Goal: Book appointment/travel/reservation

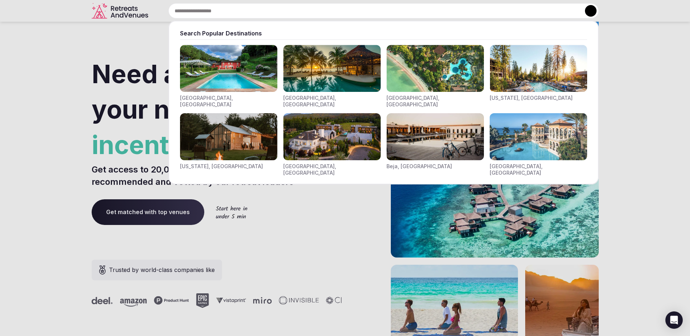
click at [226, 8] on div "Search Popular Destinations [GEOGRAPHIC_DATA], [GEOGRAPHIC_DATA] [GEOGRAPHIC_DA…" at bounding box center [374, 10] width 447 height 15
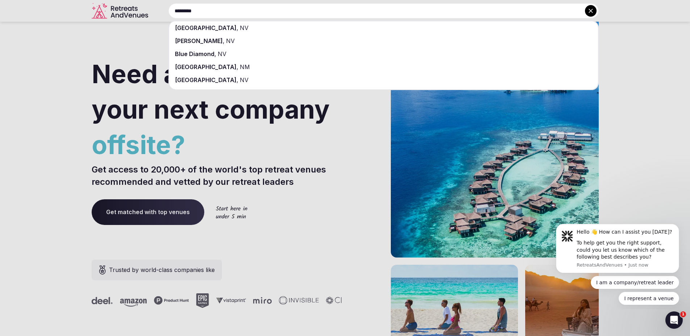
type input "*********"
click at [238, 26] on span "NV" at bounding box center [243, 27] width 10 height 7
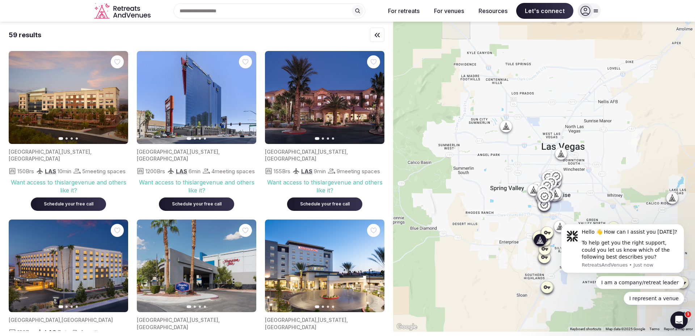
click at [118, 96] on icon "button" at bounding box center [118, 98] width 6 height 6
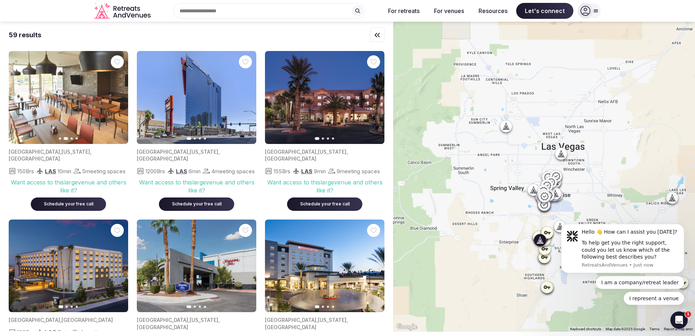
click at [118, 96] on icon "button" at bounding box center [118, 98] width 6 height 6
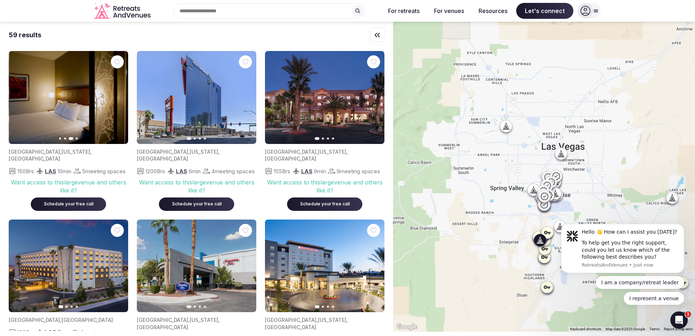
click at [118, 96] on icon "button" at bounding box center [118, 98] width 6 height 6
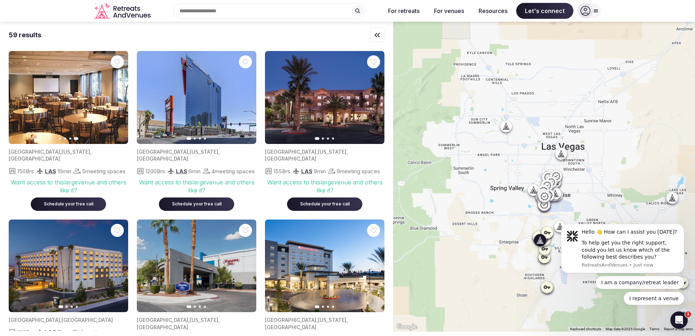
click at [19, 96] on icon "button" at bounding box center [19, 98] width 6 height 6
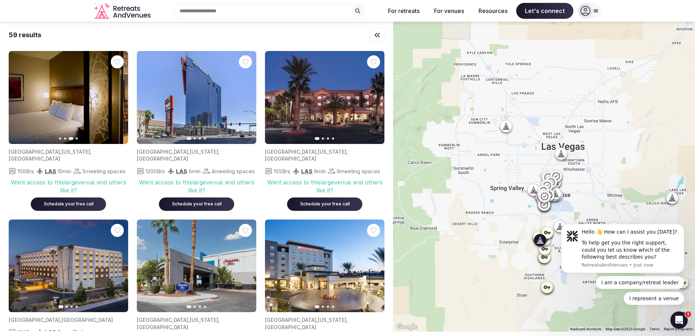
click at [19, 96] on icon "button" at bounding box center [19, 98] width 6 height 6
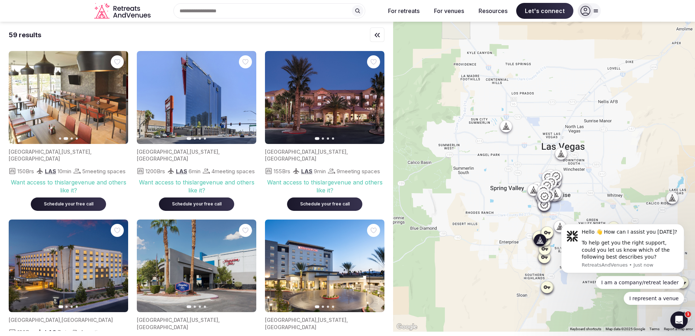
click at [19, 96] on icon "button" at bounding box center [19, 98] width 6 height 6
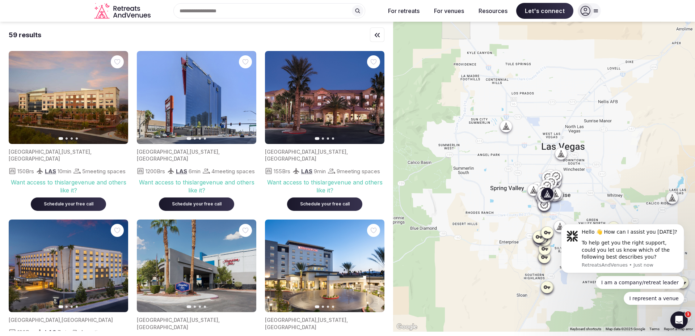
click at [247, 97] on icon "button" at bounding box center [246, 97] width 3 height 5
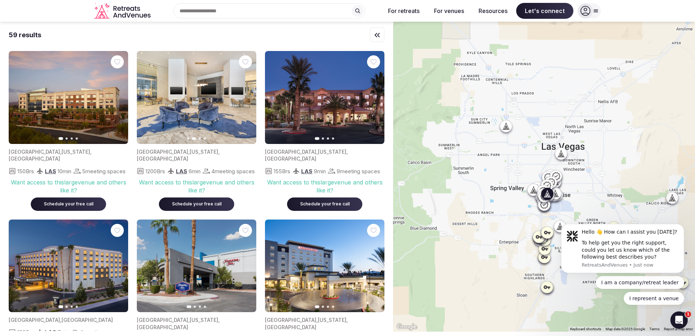
click at [246, 97] on icon "button" at bounding box center [246, 98] width 6 height 6
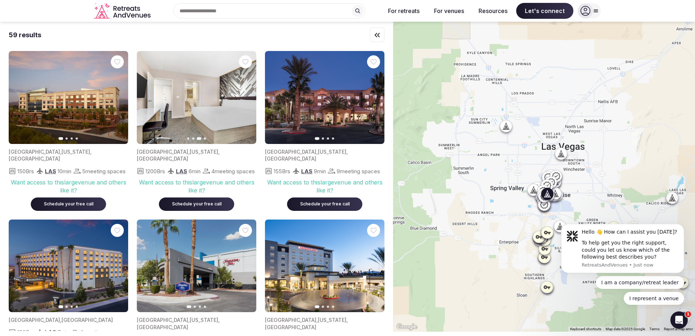
click at [246, 97] on icon "button" at bounding box center [246, 98] width 6 height 6
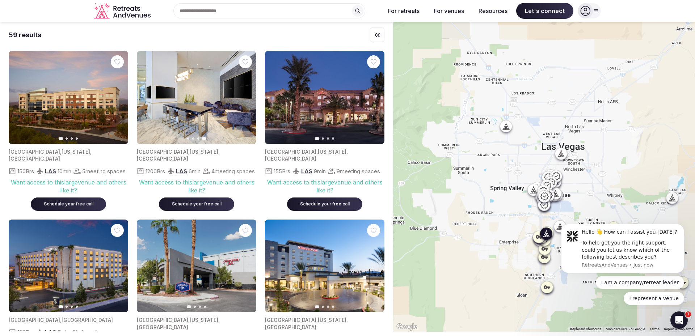
click at [376, 96] on icon "button" at bounding box center [374, 98] width 6 height 6
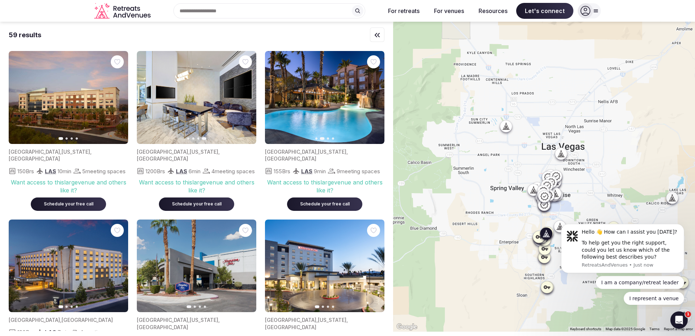
click at [375, 97] on icon "button" at bounding box center [374, 98] width 6 height 6
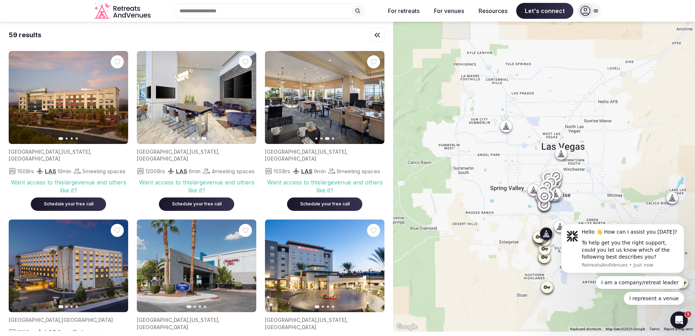
click at [375, 97] on icon "button" at bounding box center [374, 98] width 6 height 6
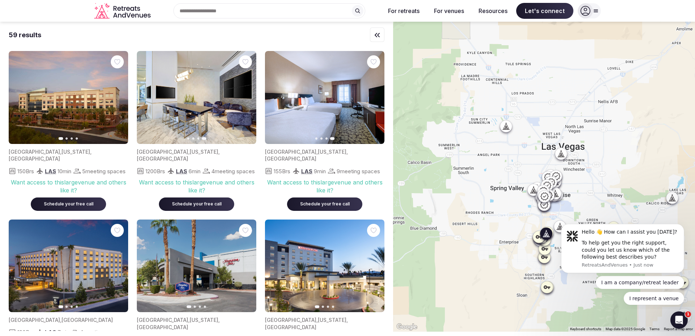
click at [276, 100] on icon "button" at bounding box center [274, 97] width 3 height 5
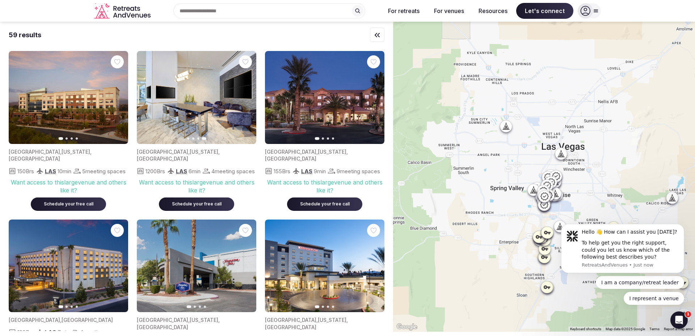
scroll to position [121, 0]
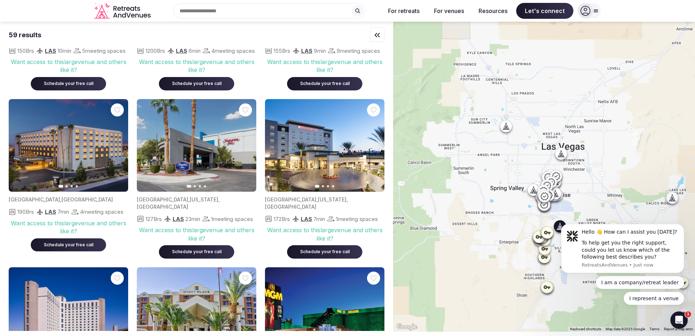
click at [119, 144] on icon "button" at bounding box center [118, 146] width 6 height 6
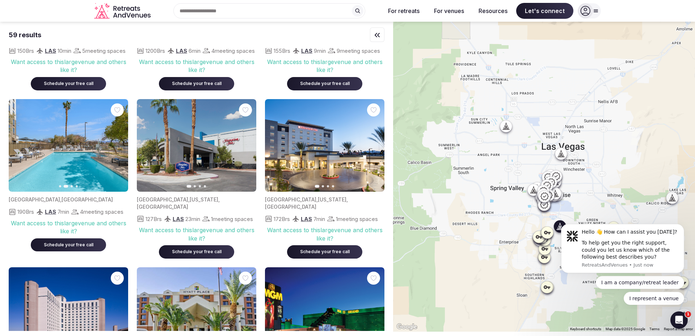
click at [119, 144] on icon "button" at bounding box center [118, 146] width 6 height 6
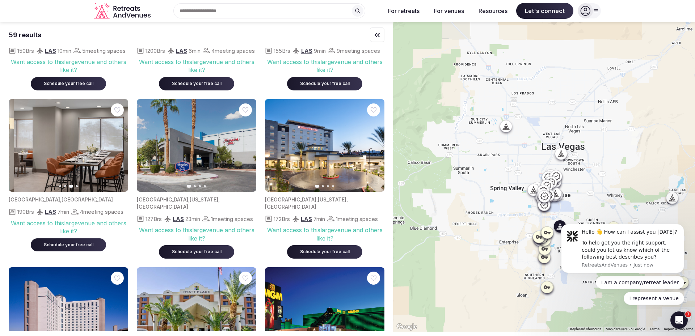
click at [119, 144] on icon "button" at bounding box center [118, 146] width 6 height 6
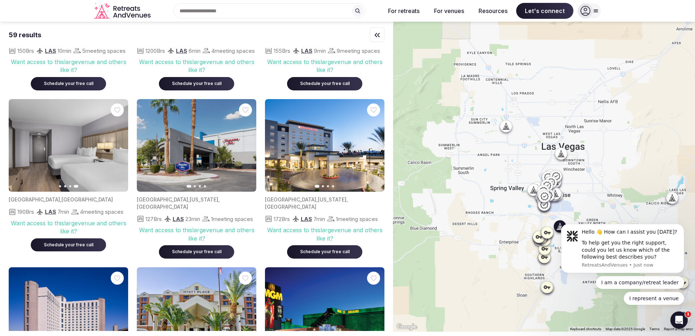
click at [18, 146] on icon "button" at bounding box center [18, 145] width 3 height 5
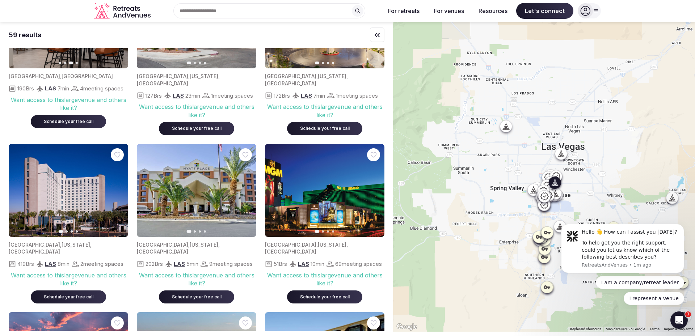
scroll to position [241, 0]
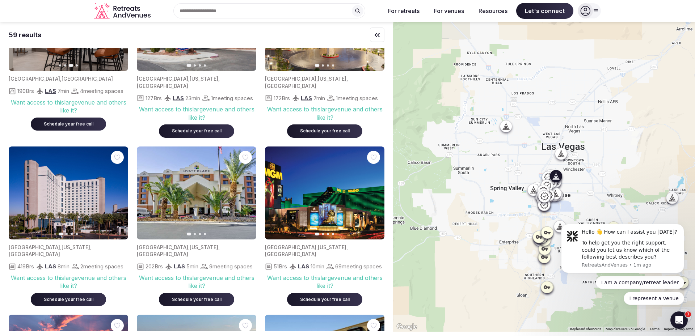
click at [119, 195] on icon "button" at bounding box center [118, 192] width 3 height 5
